Goal: Find specific page/section: Find specific page/section

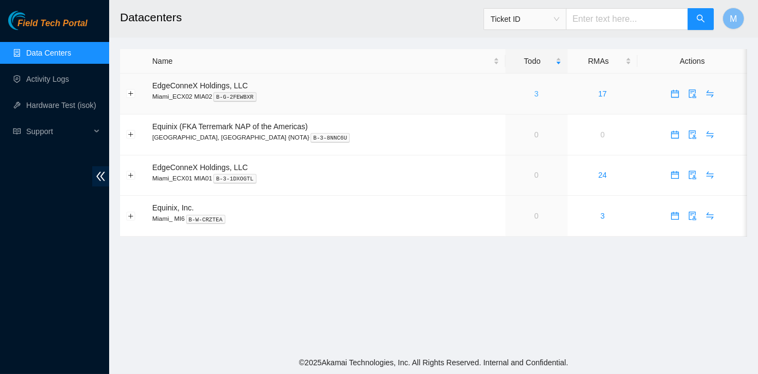
click at [534, 92] on link "3" at bounding box center [536, 94] width 4 height 9
